Goal: Task Accomplishment & Management: Manage account settings

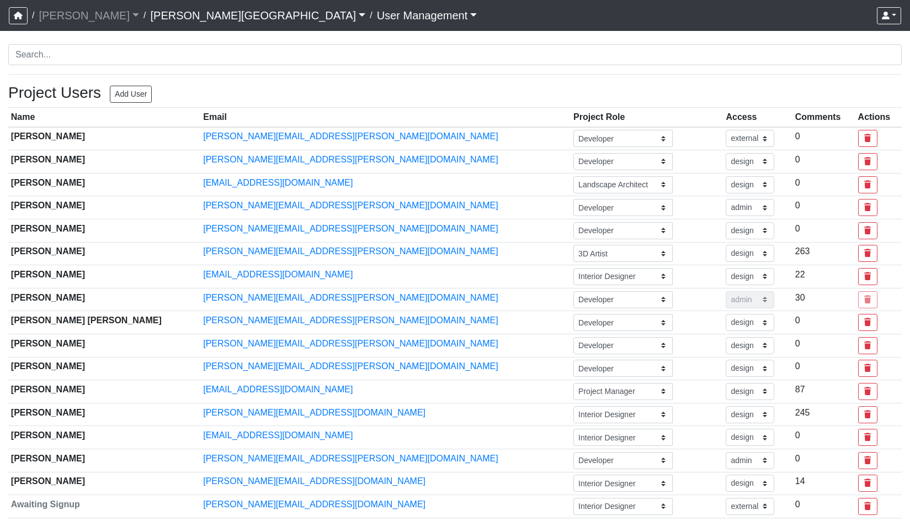
select select "external"
select select "design"
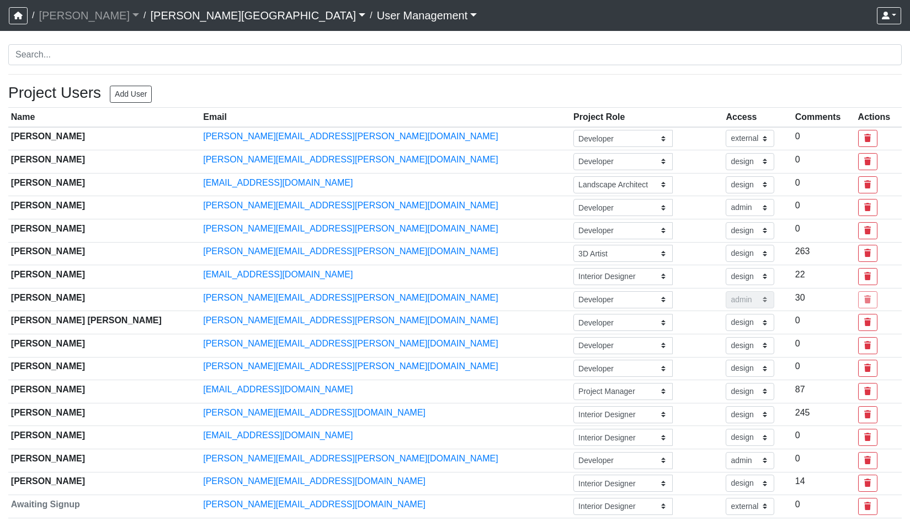
select select "design"
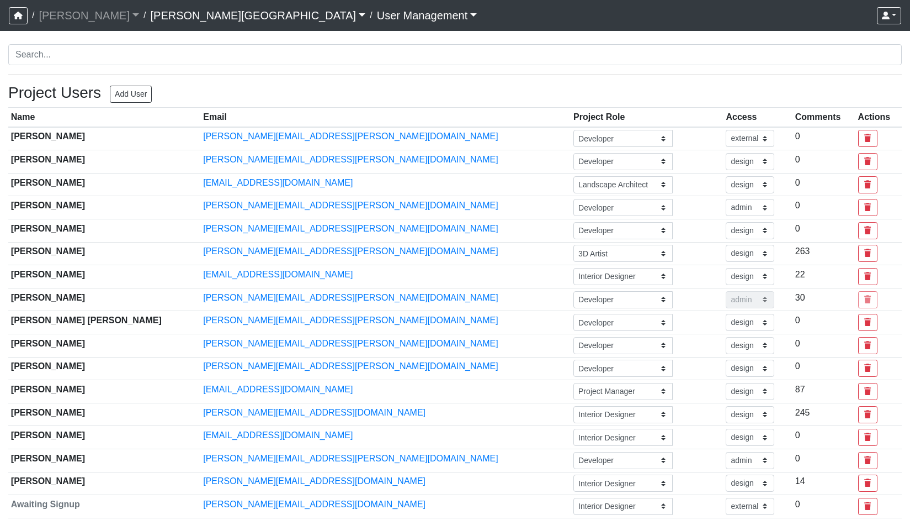
select select "design"
select select "external"
select select "basic"
